Goal: Information Seeking & Learning: Learn about a topic

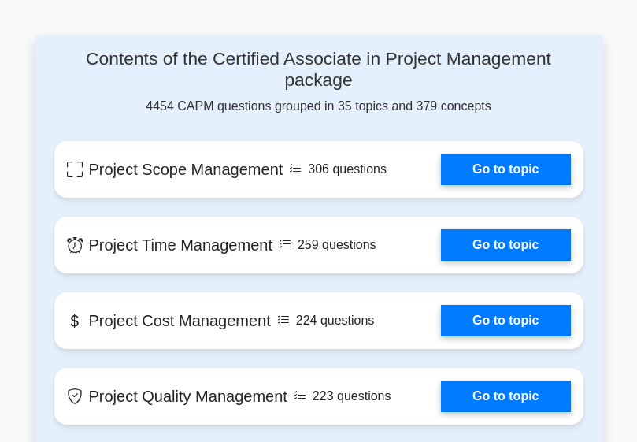
scroll to position [1259, 0]
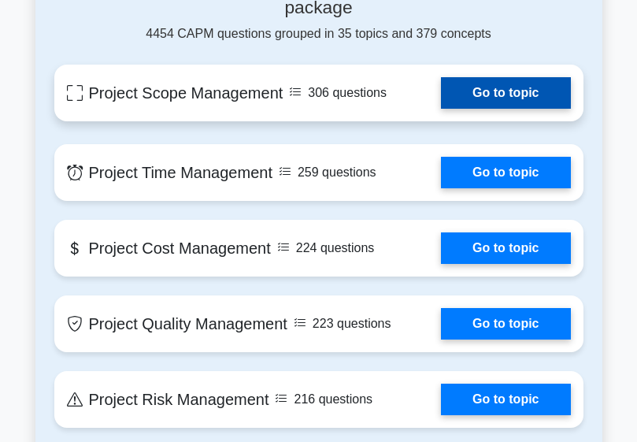
click at [490, 95] on link "Go to topic" at bounding box center [505, 92] width 129 height 31
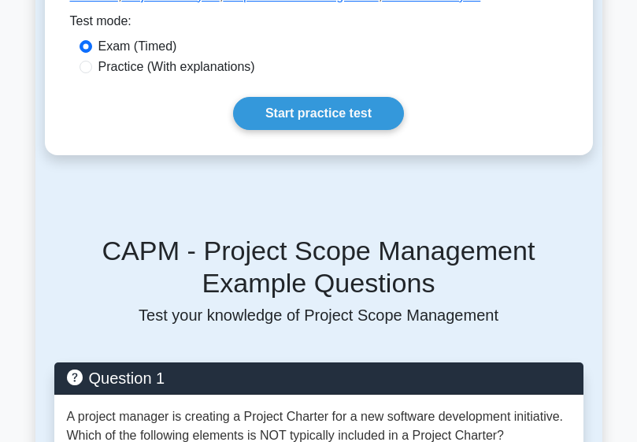
scroll to position [551, 0]
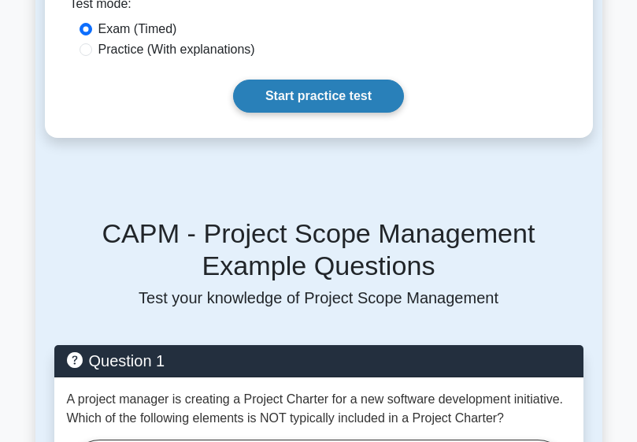
click at [321, 86] on link "Start practice test" at bounding box center [318, 95] width 171 height 33
